Goal: Navigation & Orientation: Go to known website

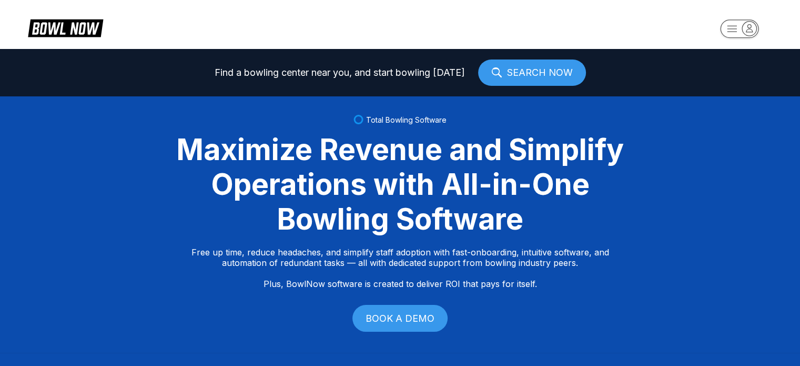
drag, startPoint x: 584, startPoint y: 222, endPoint x: 625, endPoint y: 217, distance: 41.4
click at [625, 217] on div "Maximize Revenue and Simplify Operations with All-in-One Bowling Software" at bounding box center [400, 184] width 473 height 104
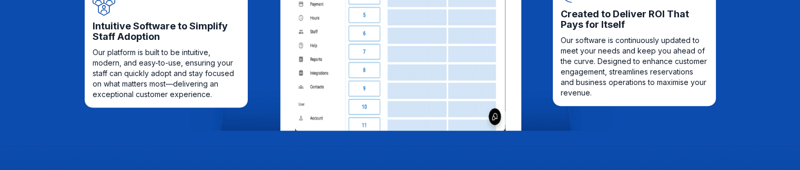
scroll to position [3545, 0]
